Goal: Find specific page/section: Find specific page/section

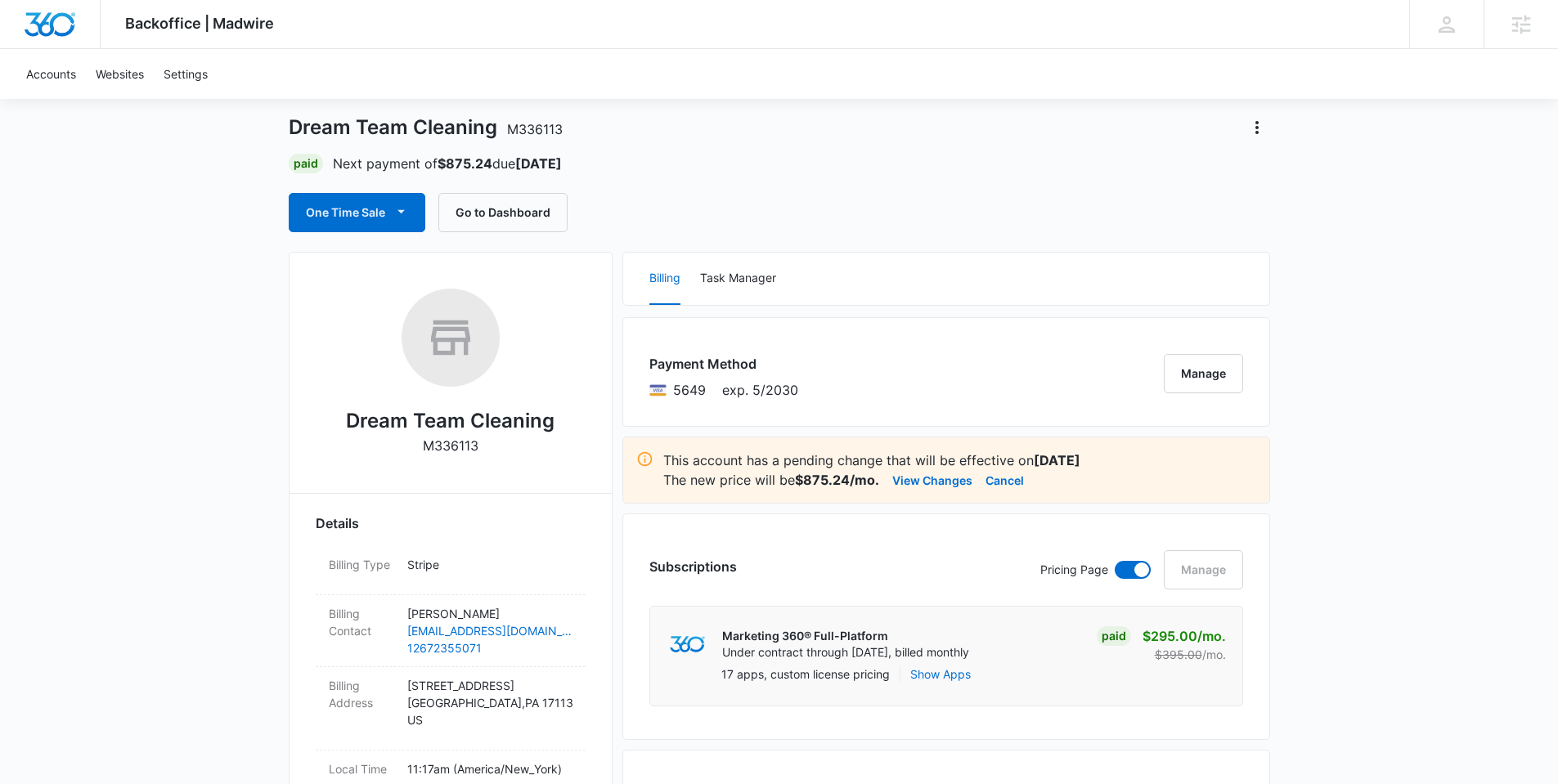
scroll to position [281, 0]
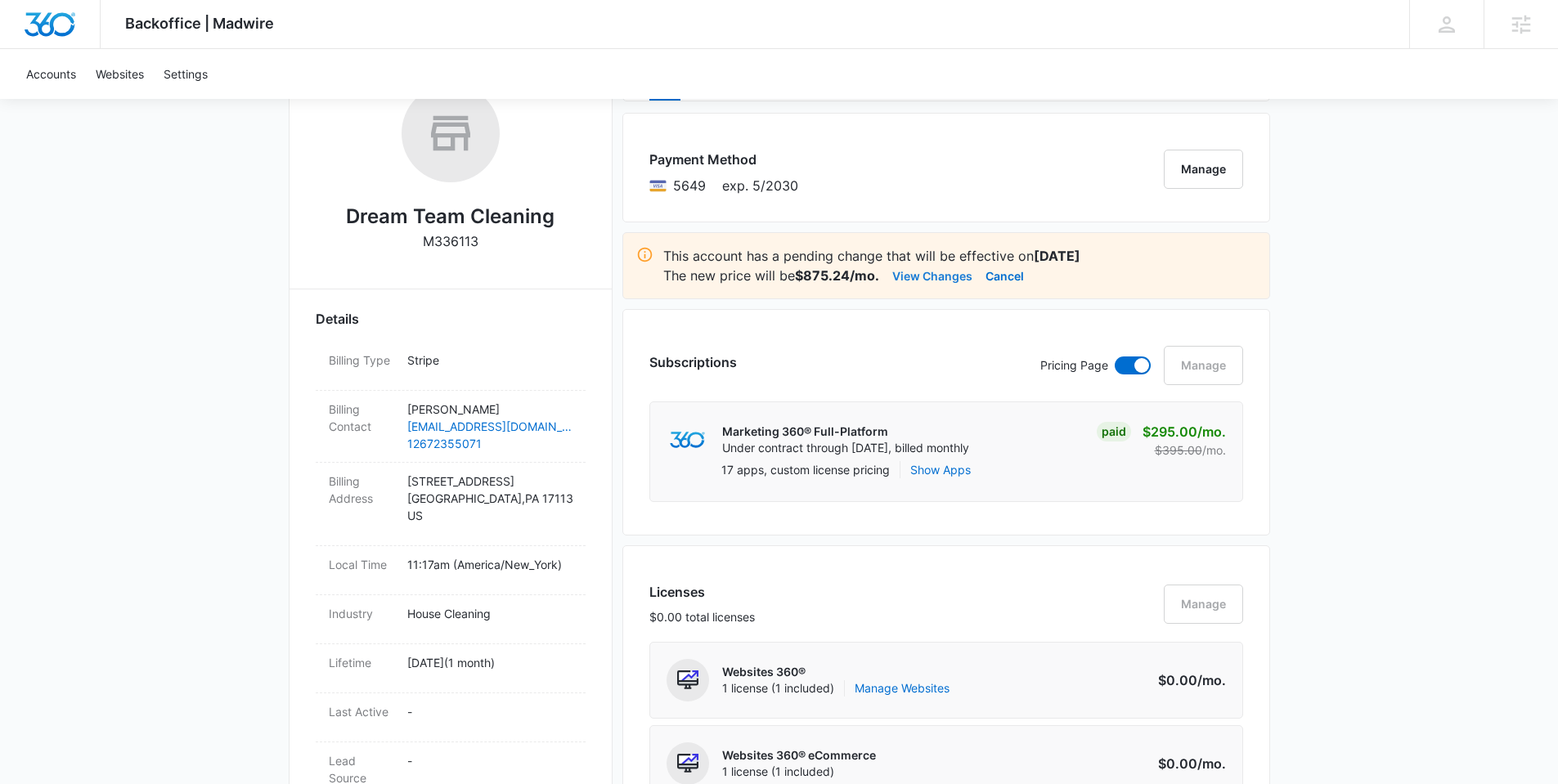
click at [921, 270] on button "View Changes" at bounding box center [932, 276] width 81 height 20
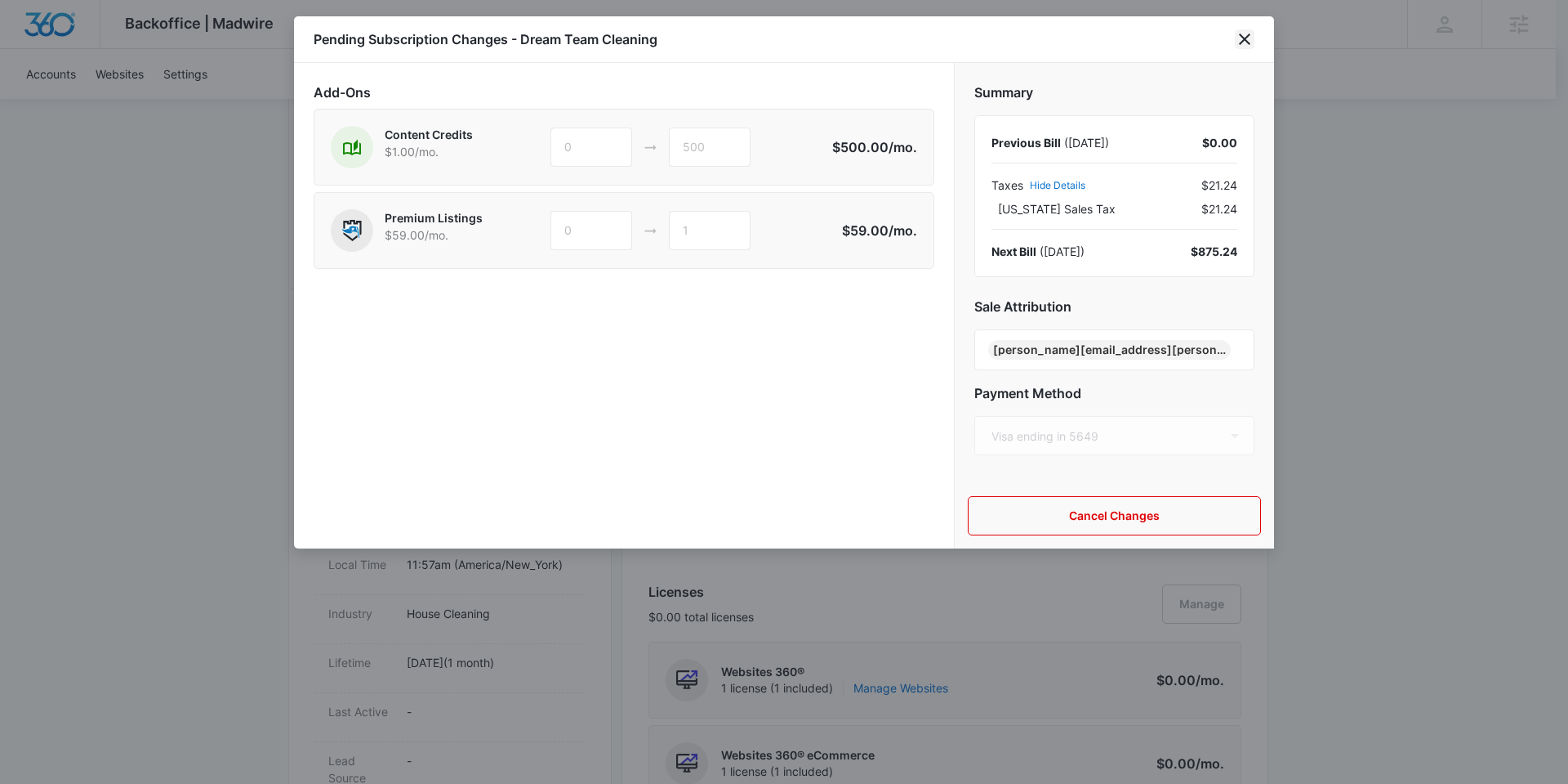
click at [1251, 37] on icon "close" at bounding box center [1245, 40] width 20 height 20
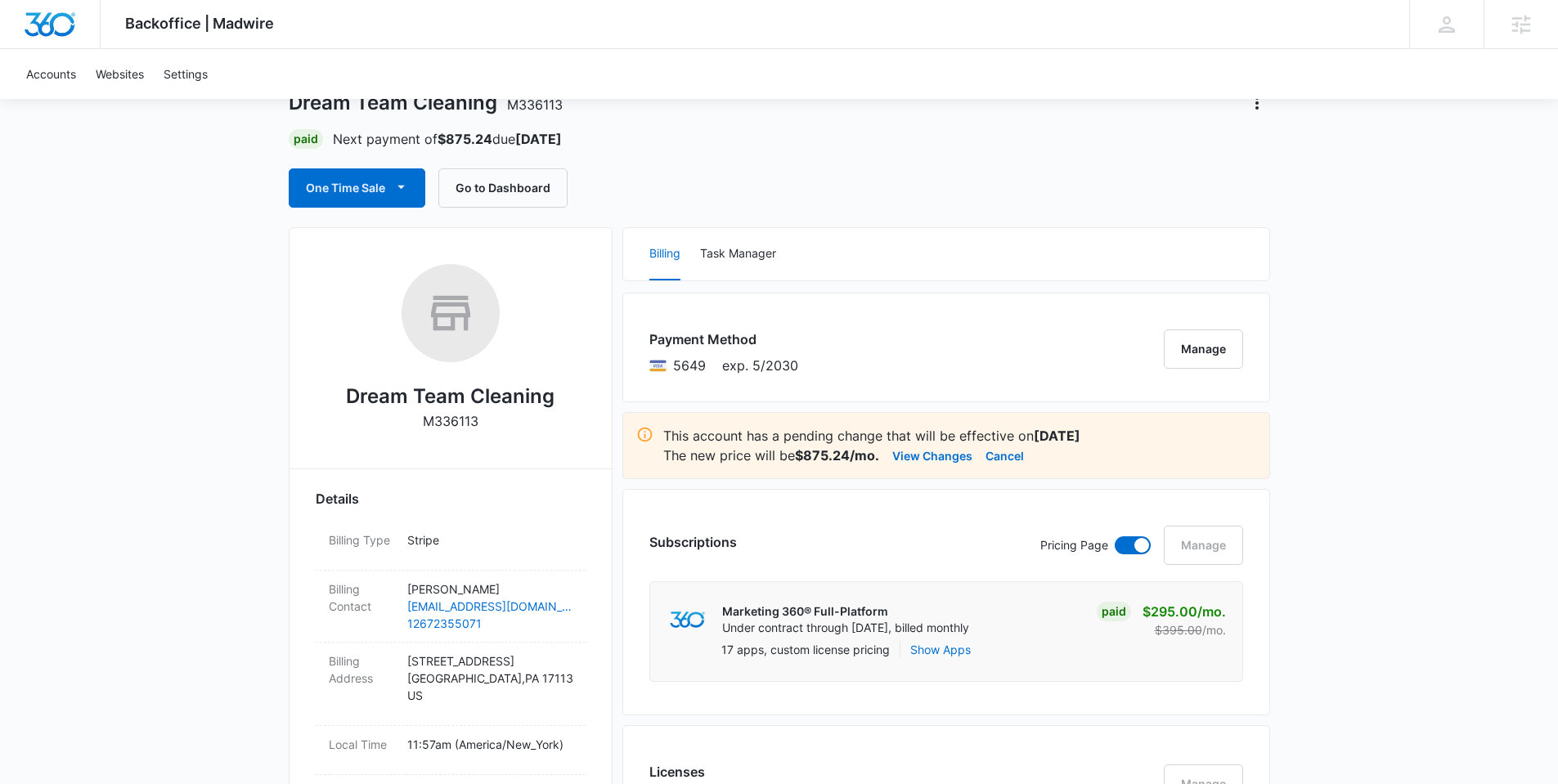
scroll to position [108, 0]
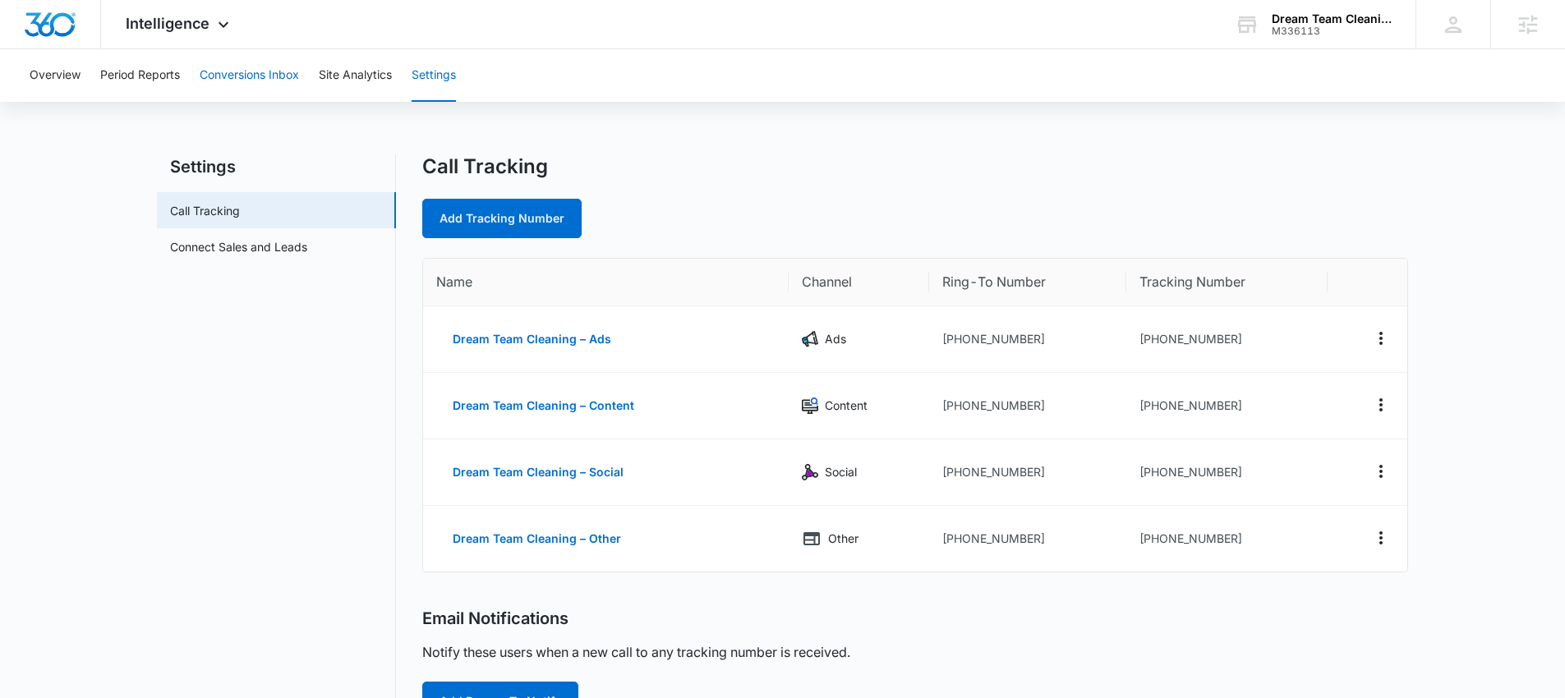
click at [237, 70] on button "Conversions Inbox" at bounding box center [249, 75] width 99 height 53
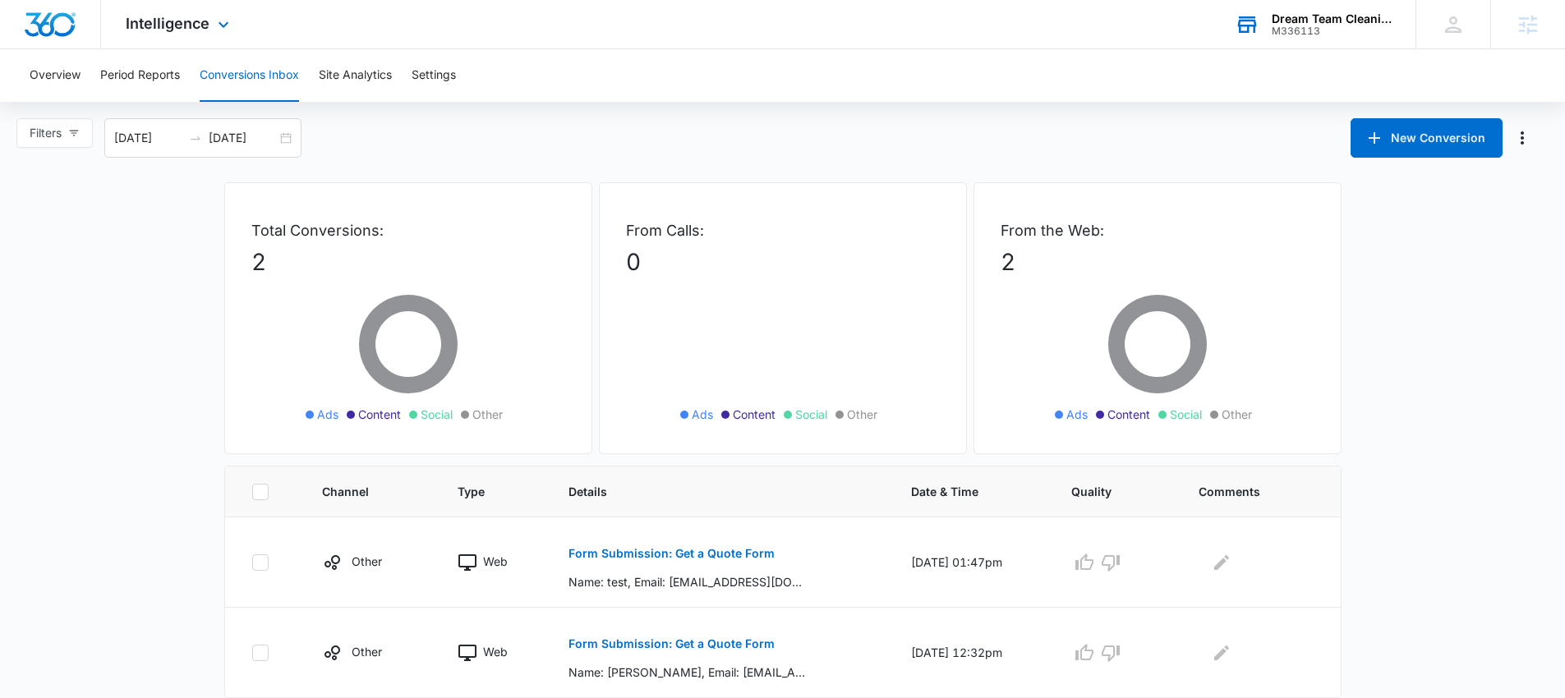
click at [1277, 22] on div "Dream Team Cleaning" at bounding box center [1332, 18] width 120 height 13
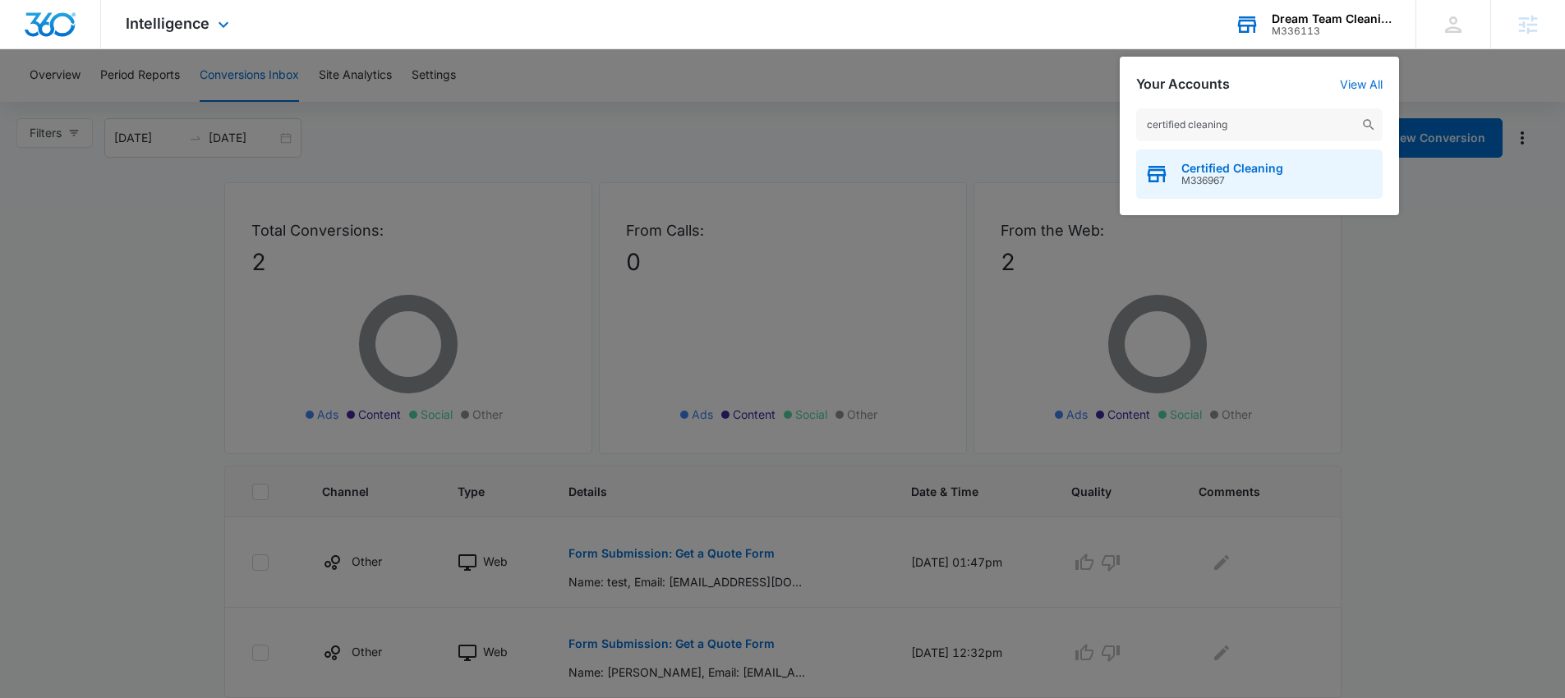
type input "certified cleaning"
click at [1231, 165] on span "Certified Cleaning" at bounding box center [1232, 168] width 102 height 13
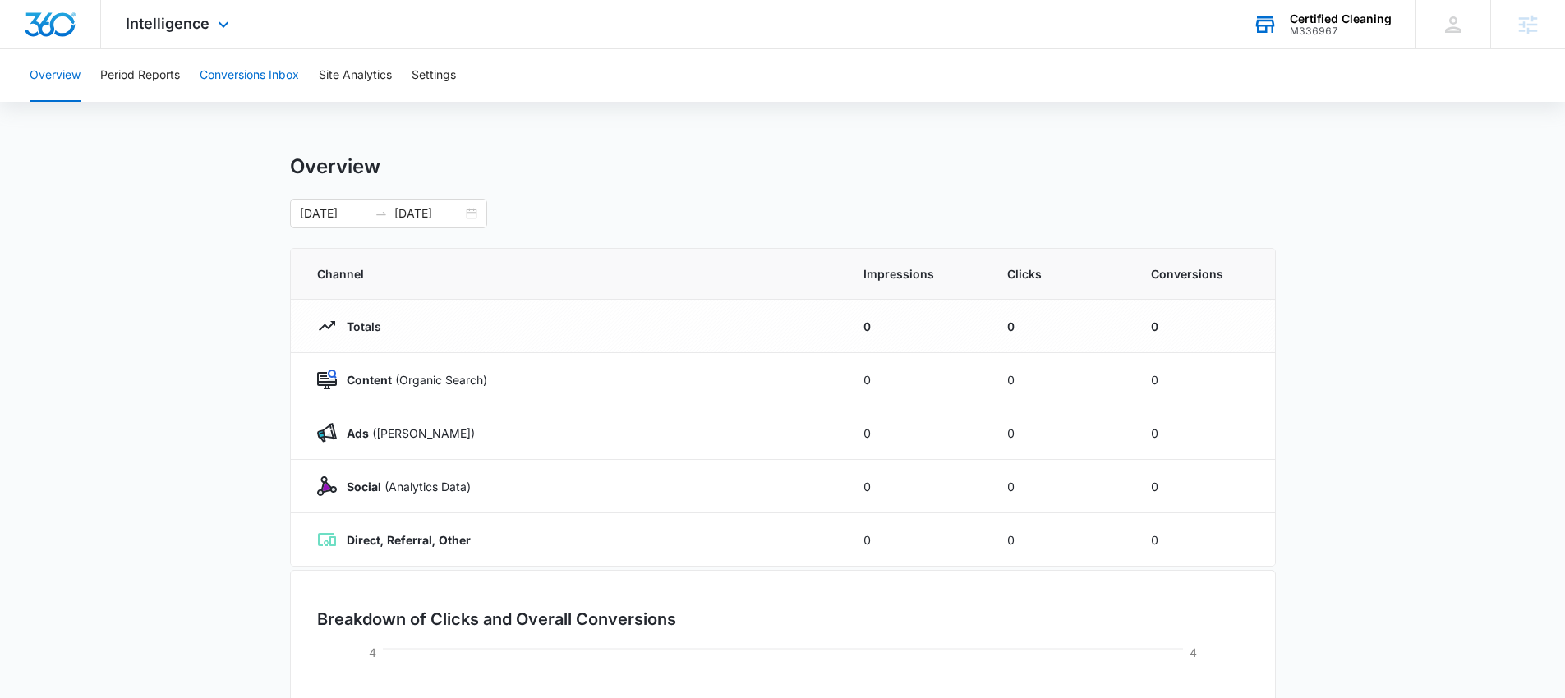
click at [249, 71] on button "Conversions Inbox" at bounding box center [249, 75] width 99 height 53
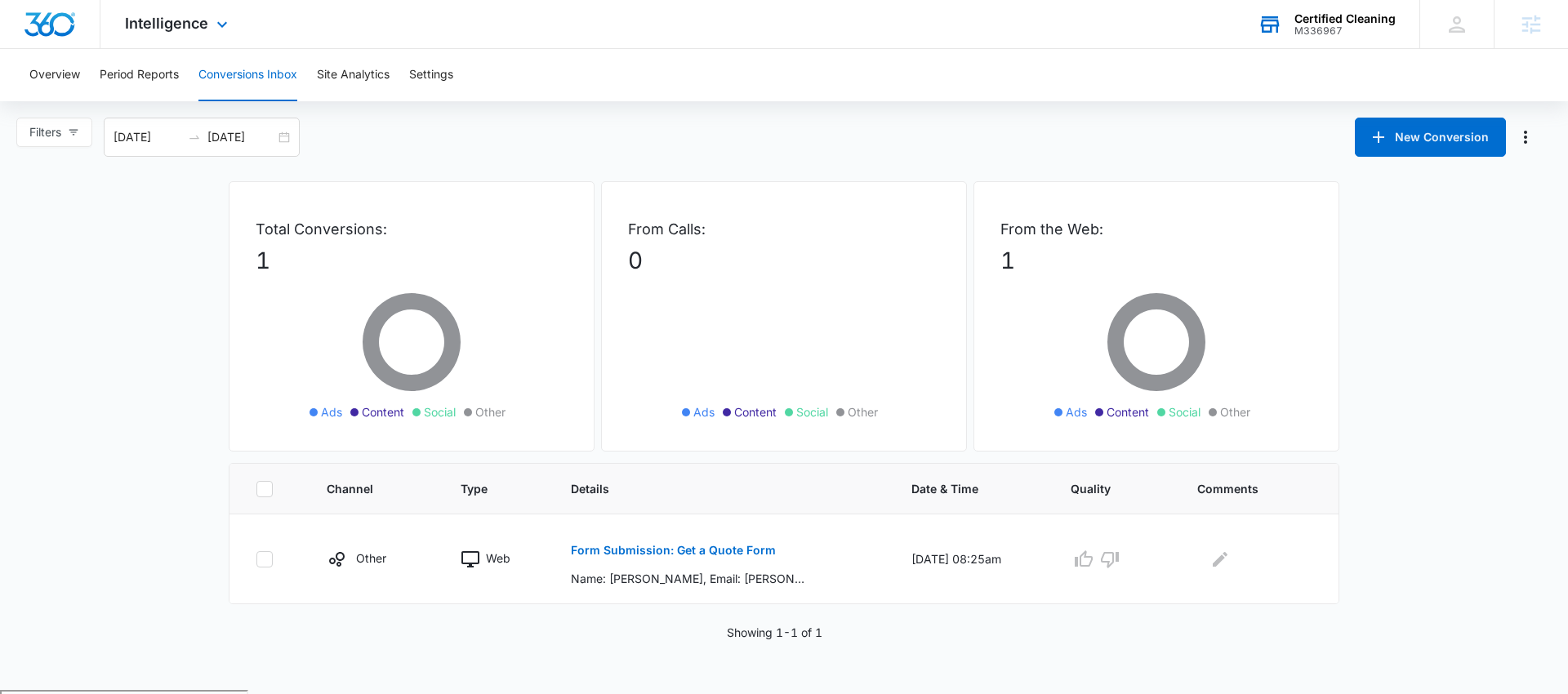
click at [187, 35] on div "Intelligence Apps Reputation Websites Forms CRM Email Social Payments POS Conte…" at bounding box center [178, 24] width 156 height 48
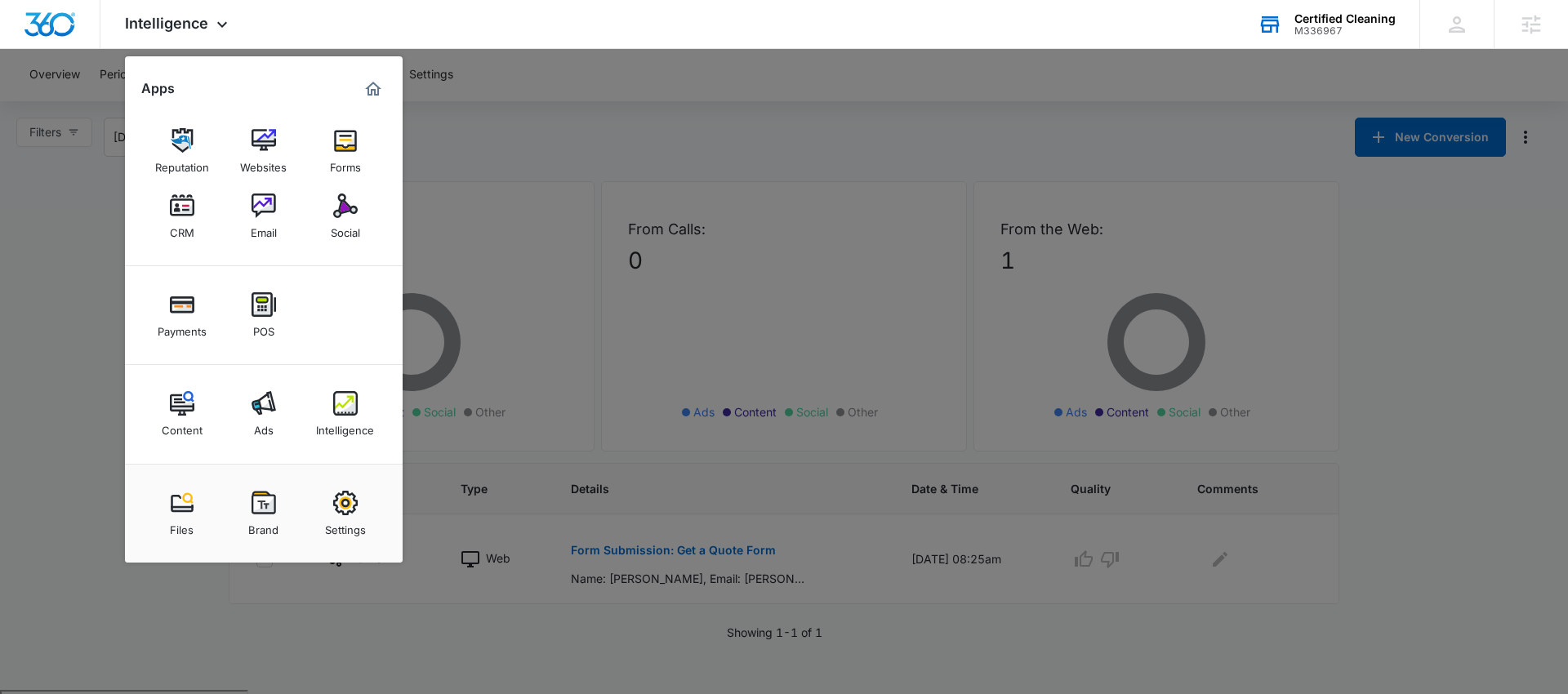
drag, startPoint x: 661, startPoint y: 126, endPoint x: 497, endPoint y: 98, distance: 166.4
click at [657, 126] on div at bounding box center [784, 347] width 1568 height 694
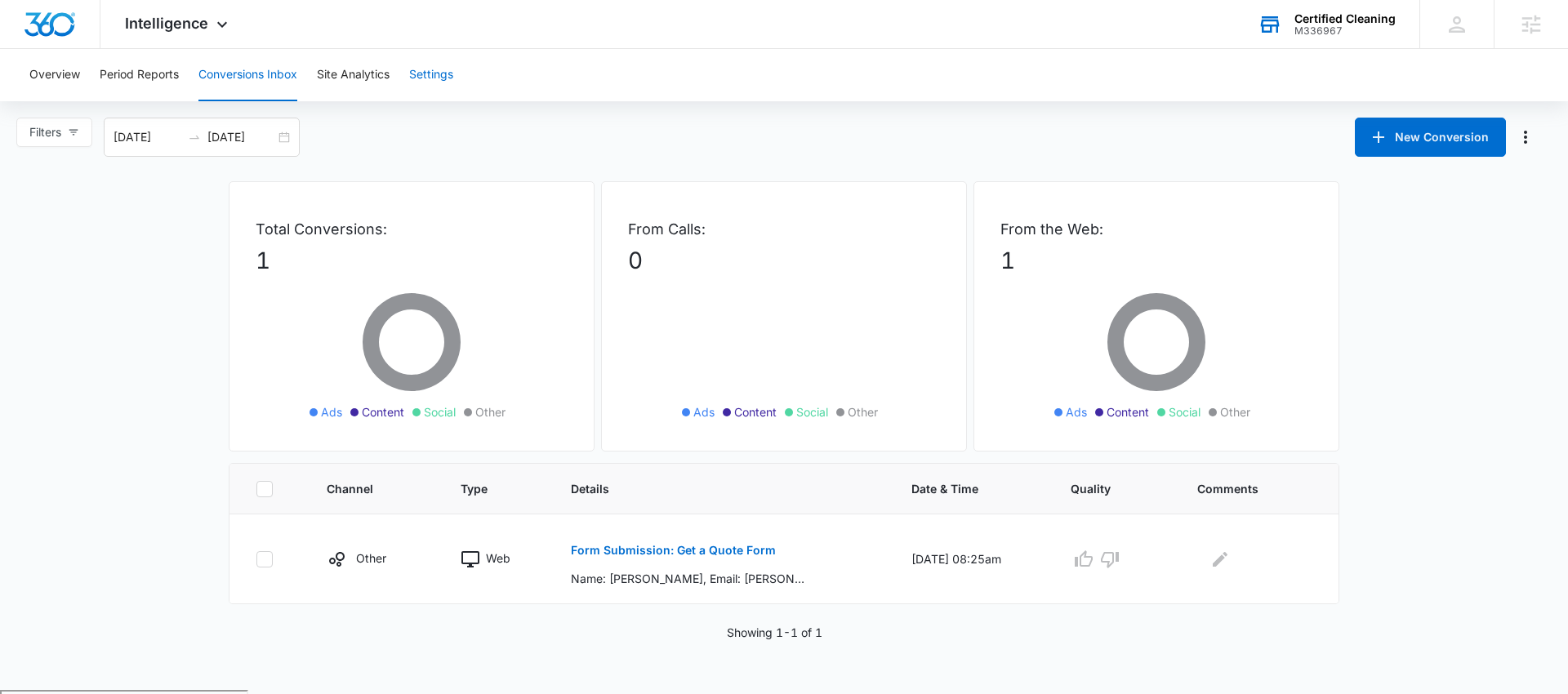
click at [441, 83] on button "Settings" at bounding box center [432, 75] width 44 height 53
